Goal: Task Accomplishment & Management: Use online tool/utility

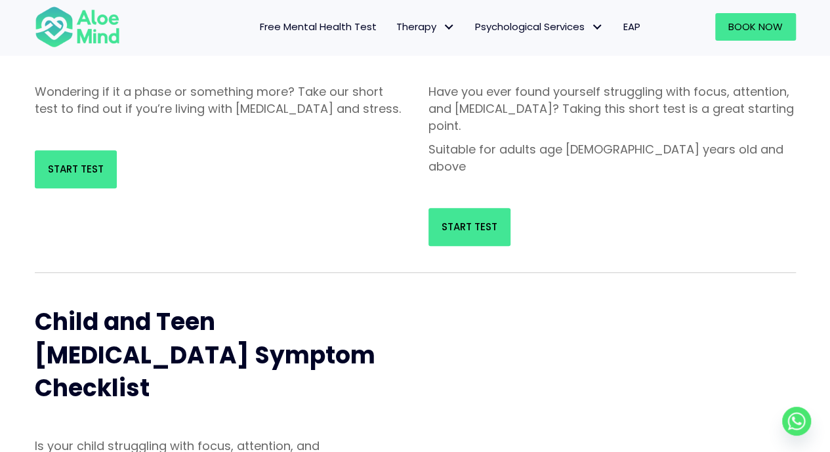
scroll to position [234, 0]
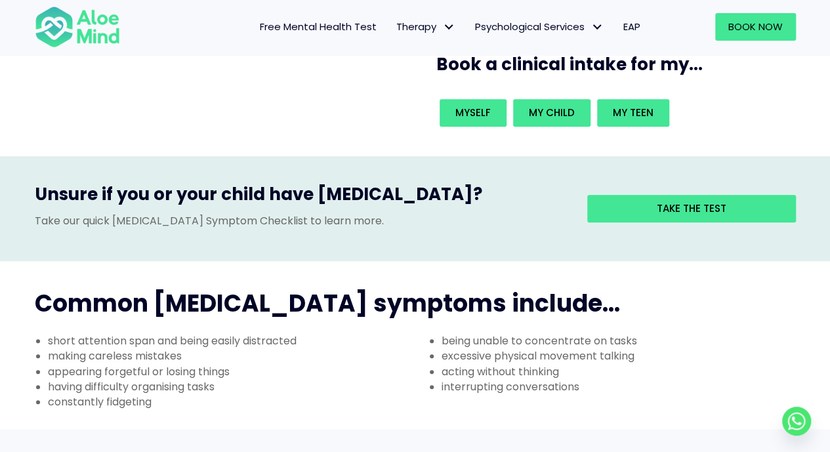
scroll to position [302, 0]
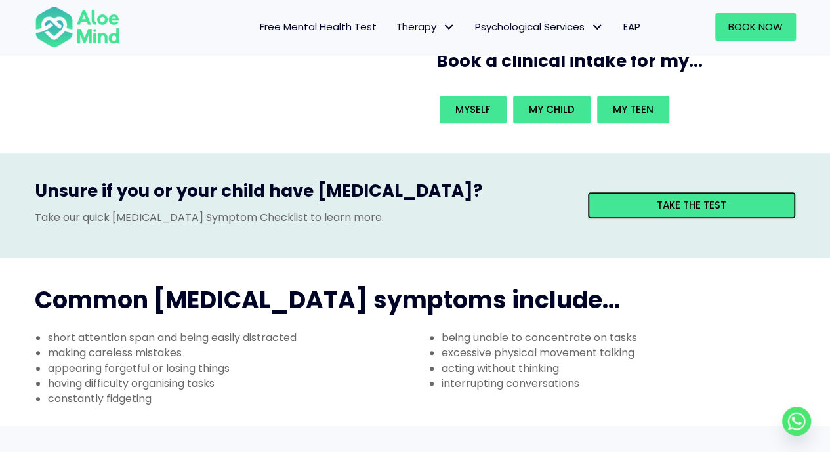
click at [714, 198] on span "Take the test" at bounding box center [692, 205] width 70 height 14
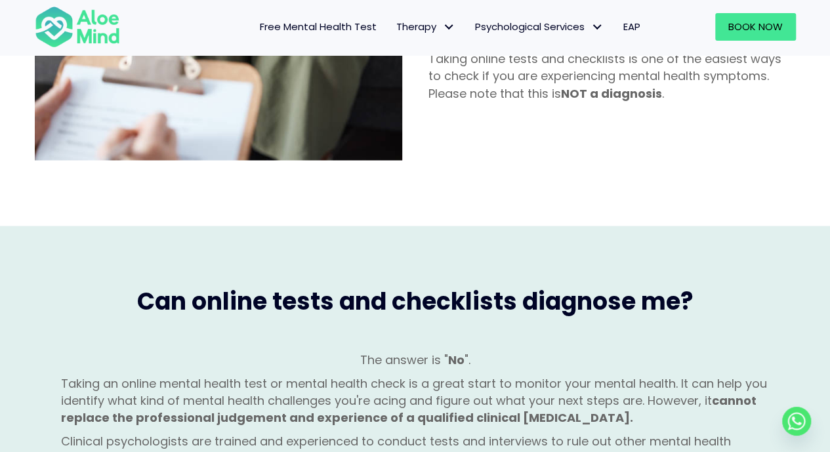
scroll to position [966, 0]
